Goal: Task Accomplishment & Management: Use online tool/utility

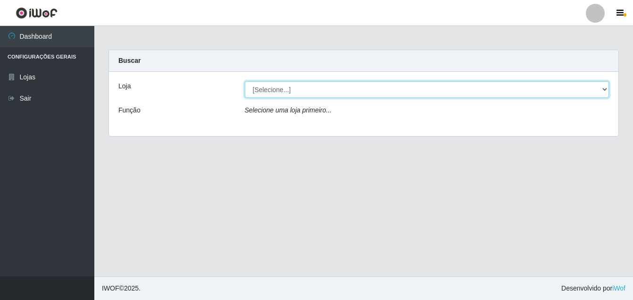
click at [275, 85] on select "[Selecione...] Ajubá Mercado" at bounding box center [427, 89] width 365 height 17
select select "402"
click at [245, 81] on select "[Selecione...] Ajubá Mercado" at bounding box center [427, 89] width 365 height 17
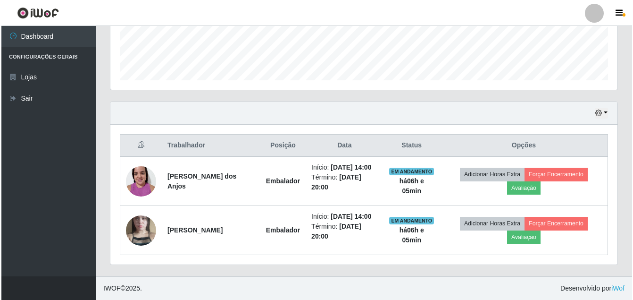
scroll to position [277, 0]
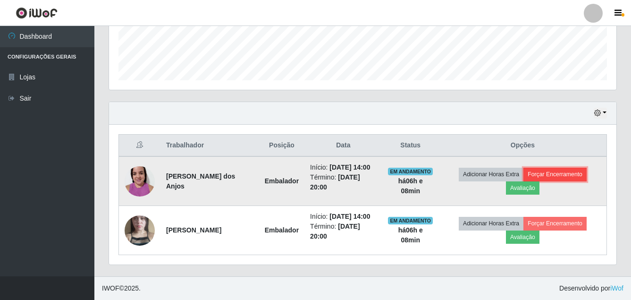
click at [552, 167] on button "Forçar Encerramento" at bounding box center [554, 173] width 63 height 13
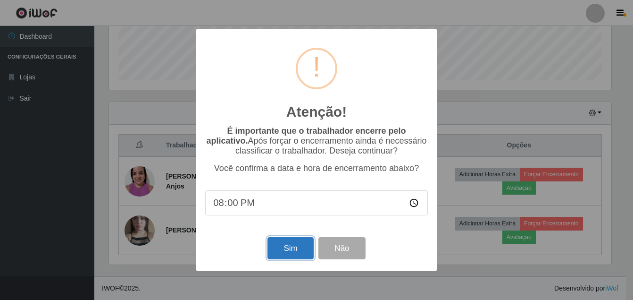
click at [291, 253] on button "Sim" at bounding box center [290, 248] width 46 height 22
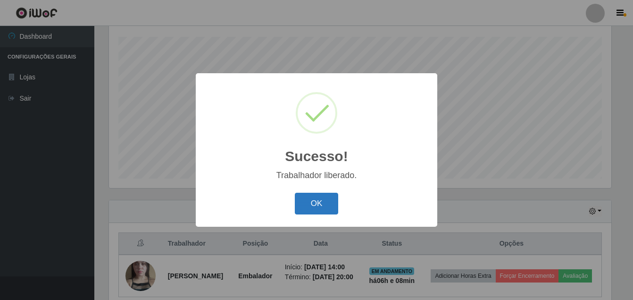
click at [312, 206] on button "OK" at bounding box center [317, 203] width 44 height 22
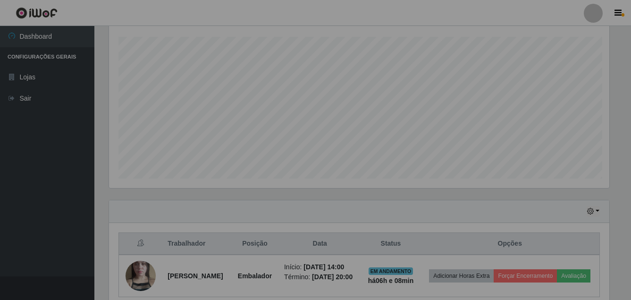
scroll to position [196, 507]
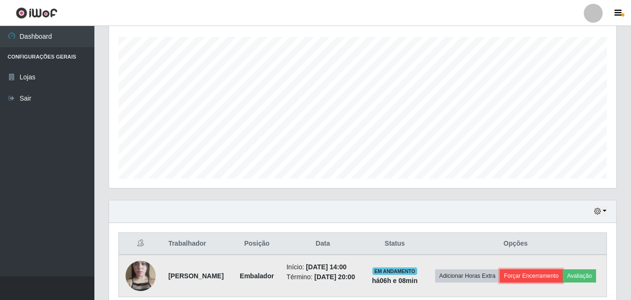
click at [563, 277] on button "Forçar Encerramento" at bounding box center [531, 275] width 63 height 13
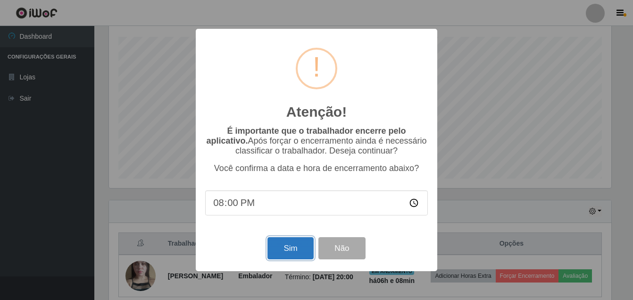
click at [294, 252] on button "Sim" at bounding box center [290, 248] width 46 height 22
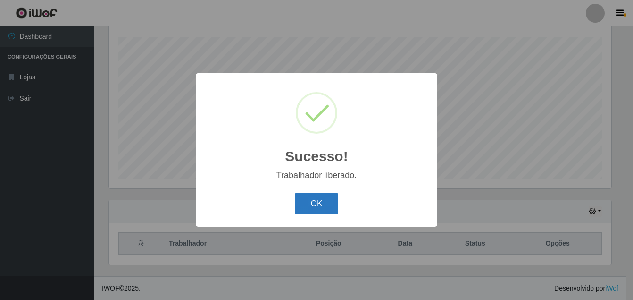
click at [313, 200] on button "OK" at bounding box center [317, 203] width 44 height 22
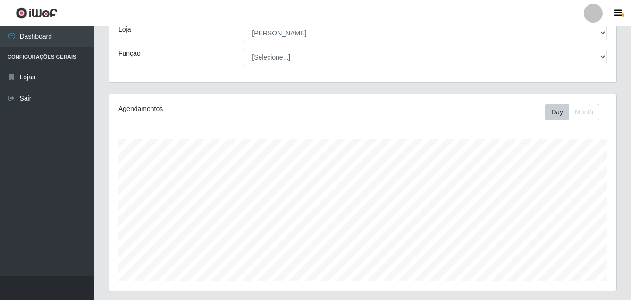
scroll to position [159, 0]
